Goal: Find specific page/section: Find specific page/section

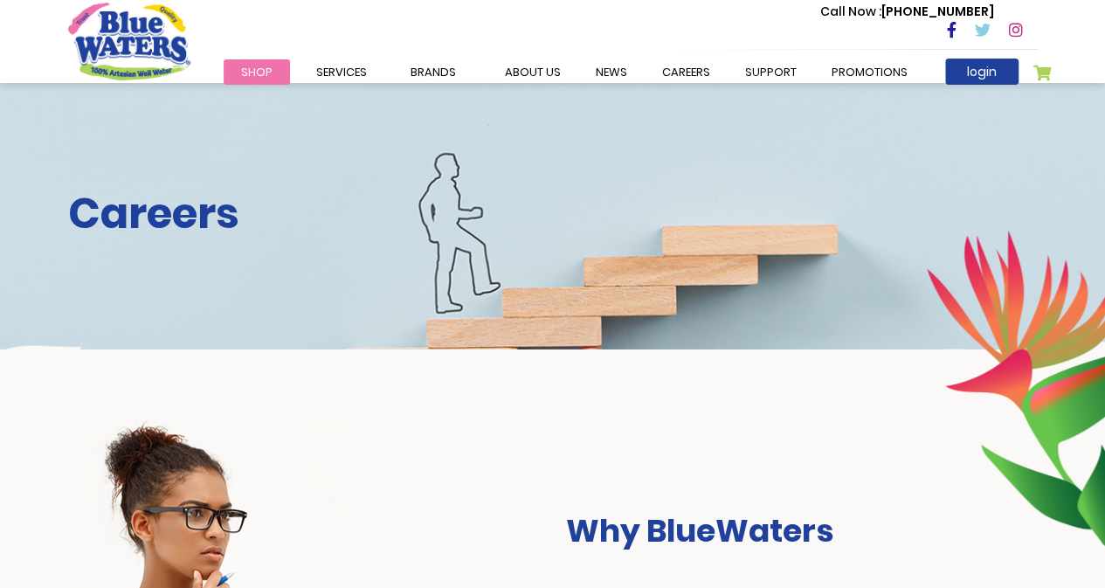
click at [196, 215] on h2 "Careers" at bounding box center [552, 214] width 969 height 51
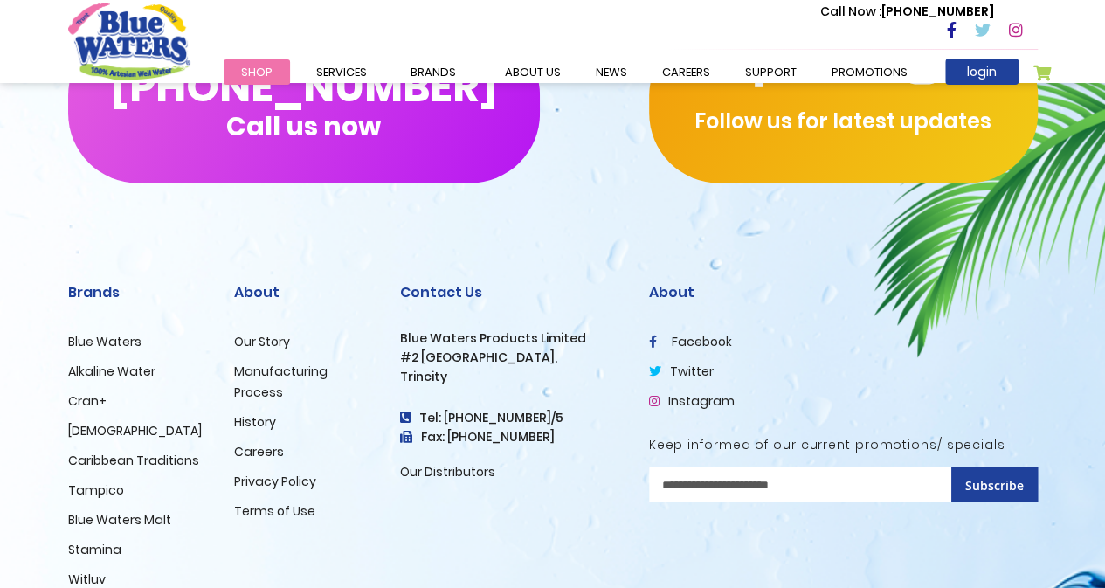
scroll to position [1831, 0]
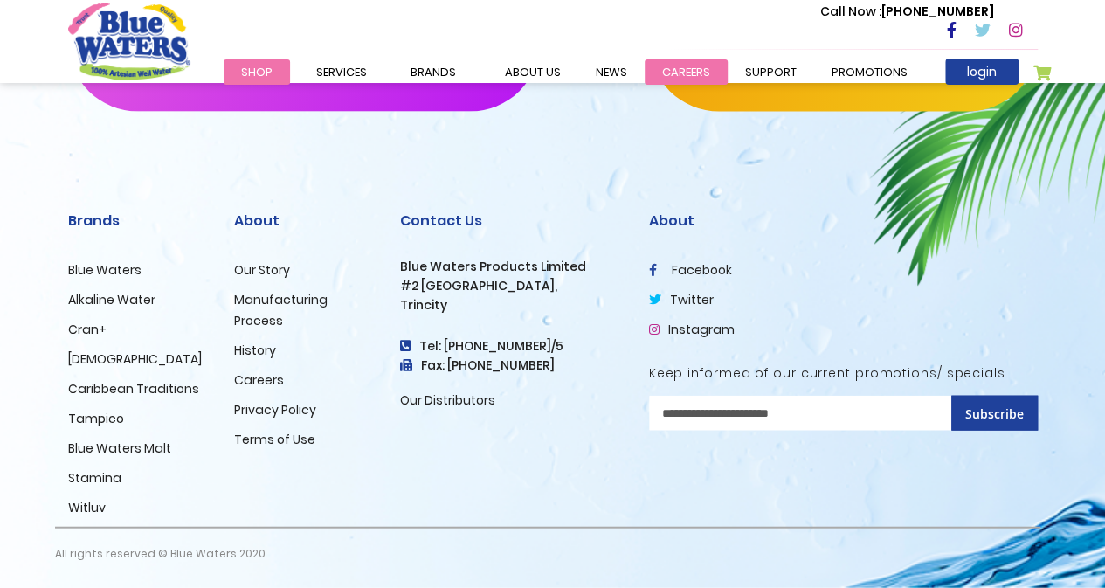
click at [654, 60] on link "careers" at bounding box center [686, 71] width 83 height 25
